Goal: Task Accomplishment & Management: Manage account settings

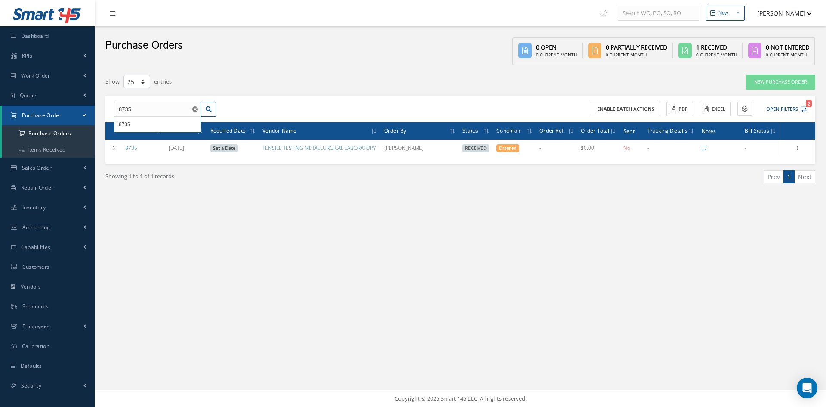
select select "25"
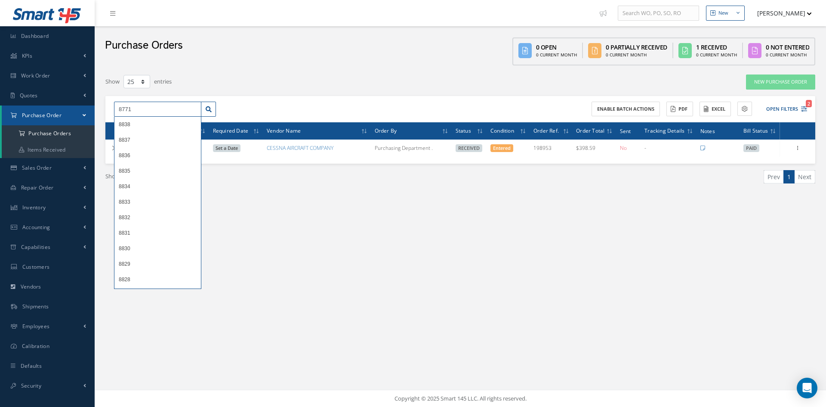
type input "8771"
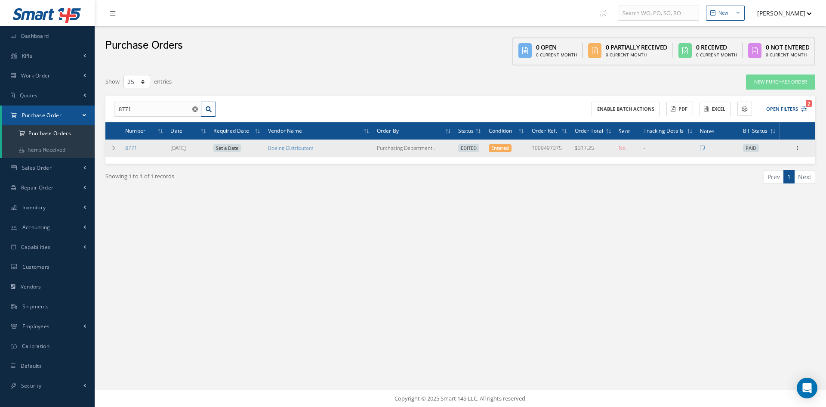
click at [805, 151] on div "Enter/Update Show Edit Send By Email Email History Documents Print-Outs Print P…" at bounding box center [797, 148] width 33 height 10
click at [798, 150] on icon at bounding box center [797, 147] width 9 height 7
click at [752, 175] on link "Edit" at bounding box center [758, 175] width 68 height 11
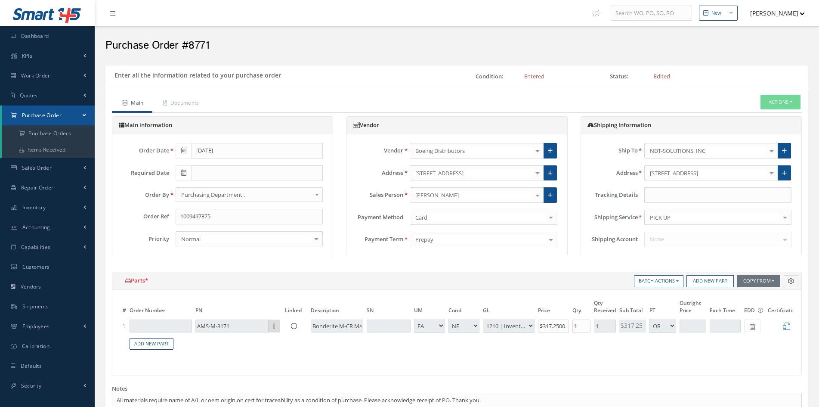
select select "1"
select select "5"
select select "7"
select select "1"
click at [45, 120] on link "Purchase Order" at bounding box center [48, 115] width 93 height 20
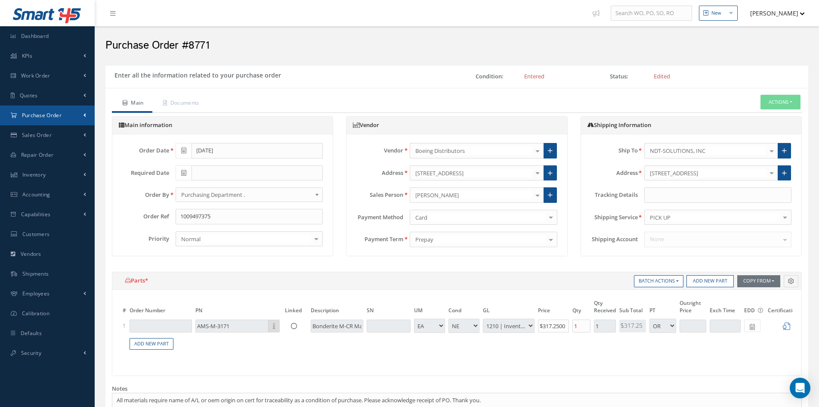
click at [40, 119] on link "Purchase Order" at bounding box center [47, 115] width 95 height 20
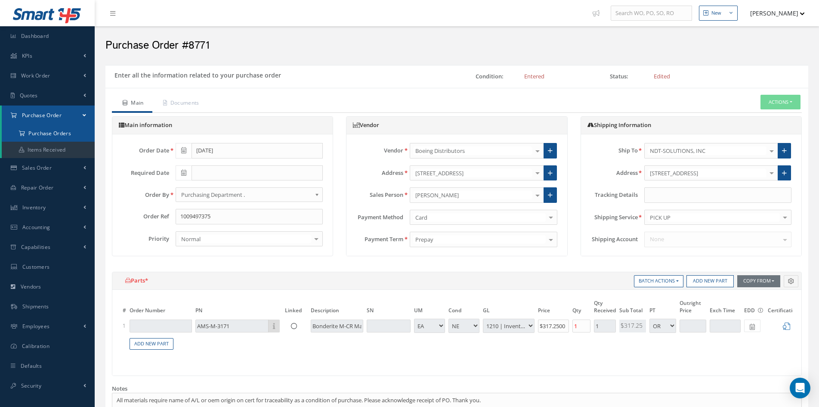
click at [42, 133] on a=1&status_id=2&status_id=3&status_id=5&collapsedFilters"] "Purchase Orders" at bounding box center [48, 133] width 93 height 16
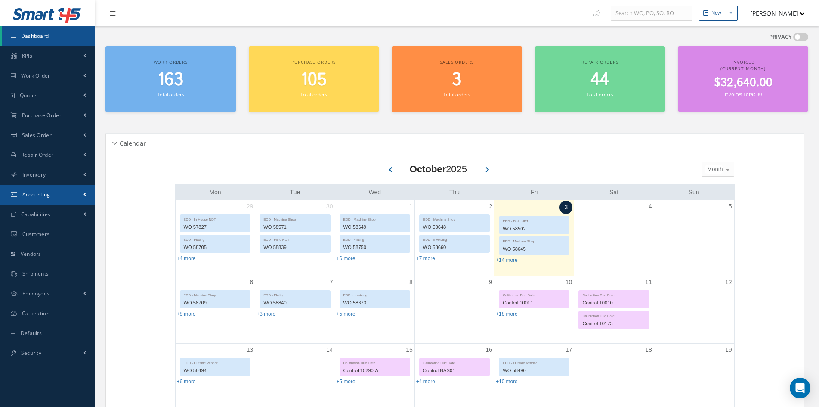
click at [53, 195] on link "Accounting" at bounding box center [47, 195] width 95 height 20
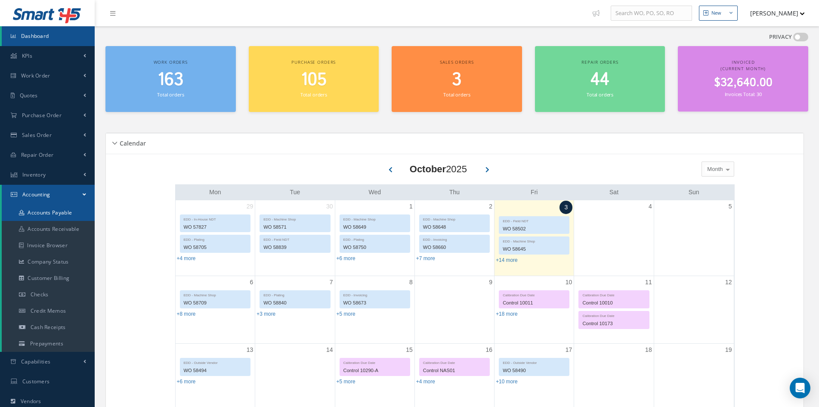
click at [50, 212] on link "Accounts Payable" at bounding box center [48, 212] width 93 height 16
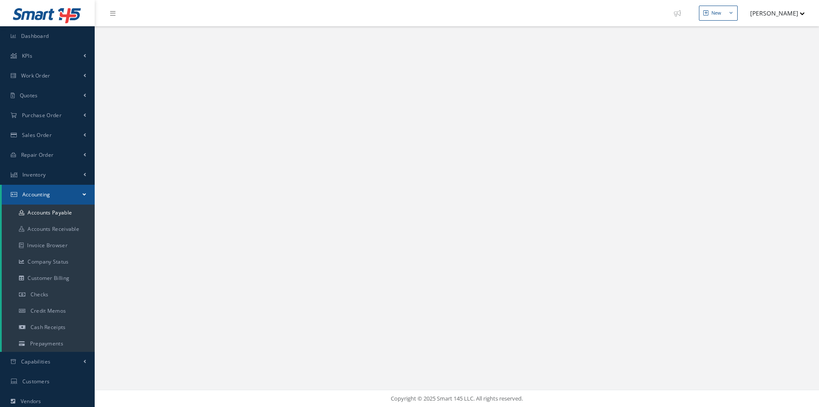
select select "25"
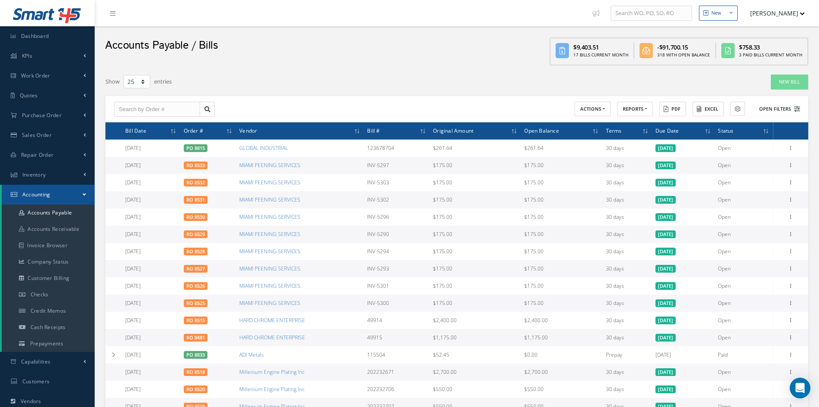
click at [774, 103] on button "Open Filters" at bounding box center [775, 109] width 49 height 14
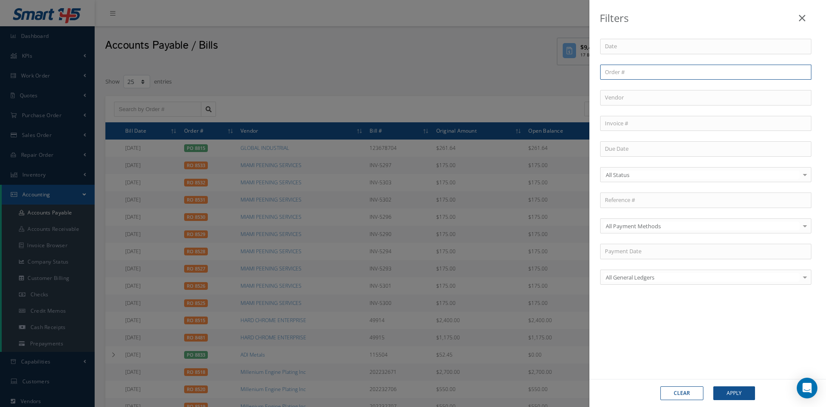
click at [641, 77] on input "text" at bounding box center [705, 72] width 211 height 15
type input "8"
type input "87"
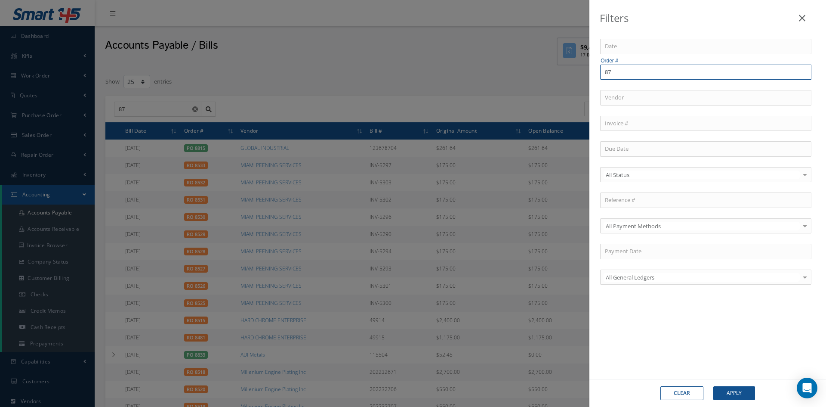
type input "877"
type input "8771"
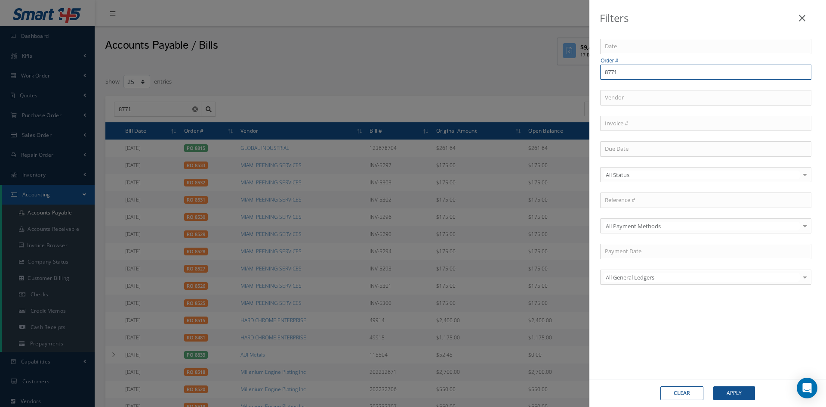
click at [713, 386] on button "Apply" at bounding box center [734, 393] width 42 height 14
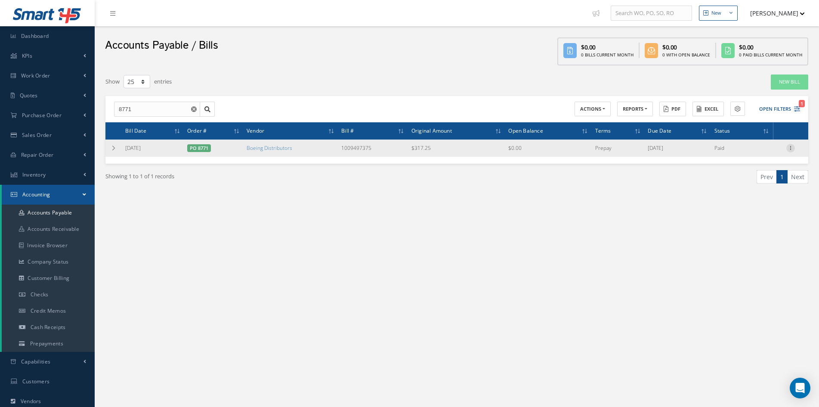
click at [791, 149] on icon at bounding box center [790, 147] width 9 height 7
click at [758, 165] on link "Manage Payments" at bounding box center [751, 164] width 68 height 11
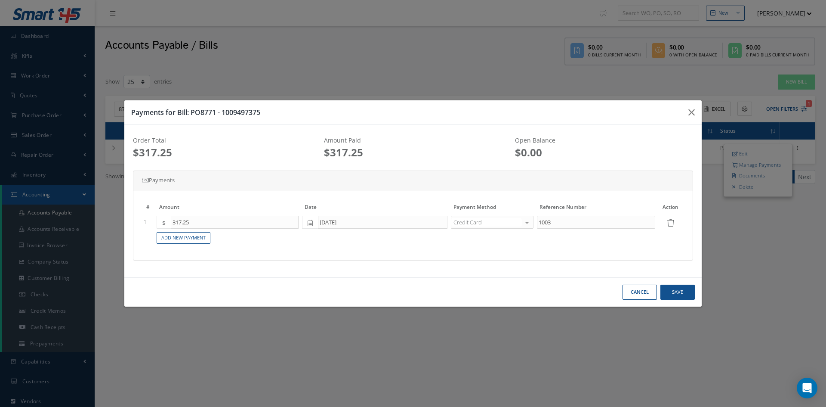
click at [391, 52] on div "Payments for Bill: PO8771 - 1009497375 Order Total $317.25 Amount Paid $317.25 …" at bounding box center [413, 203] width 826 height 407
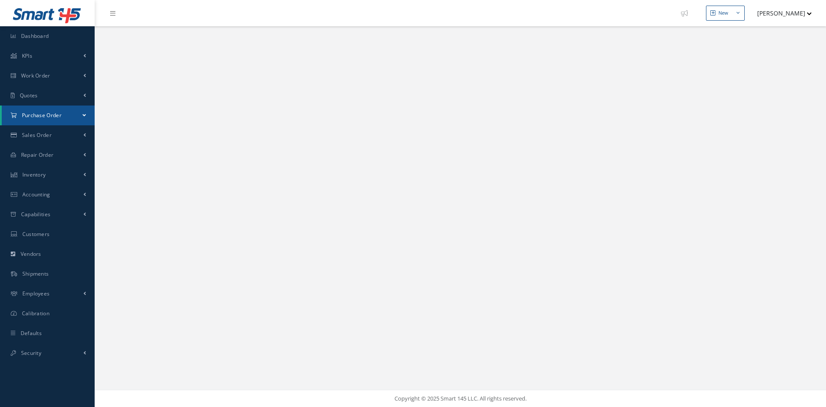
select select "25"
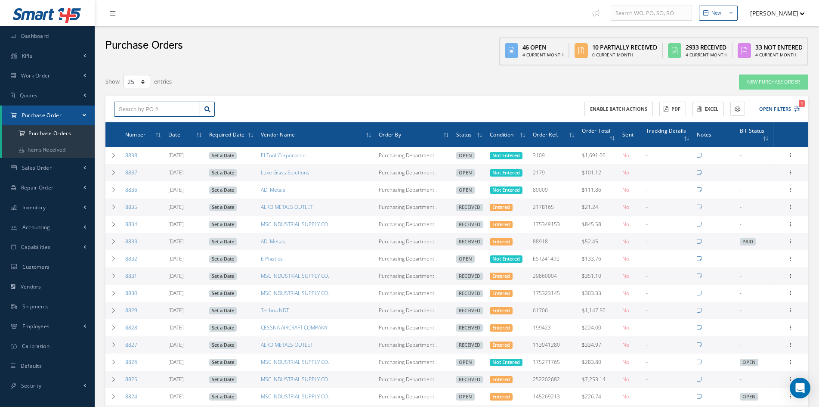
click at [169, 111] on input "text" at bounding box center [157, 109] width 86 height 15
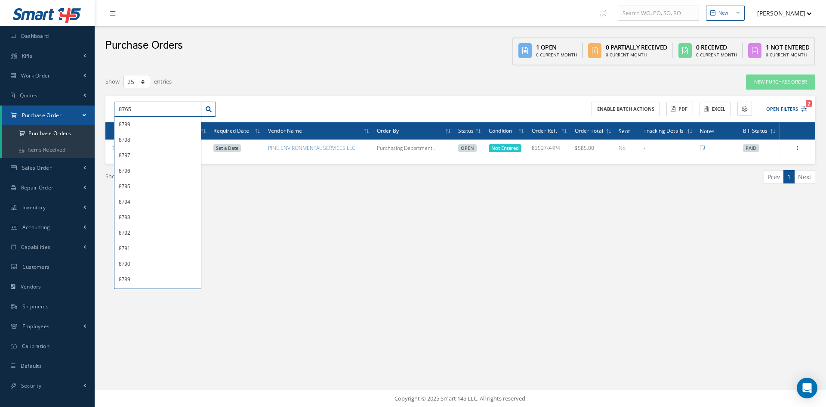
type input "8765"
